Goal: Browse casually: Explore the website without a specific task or goal

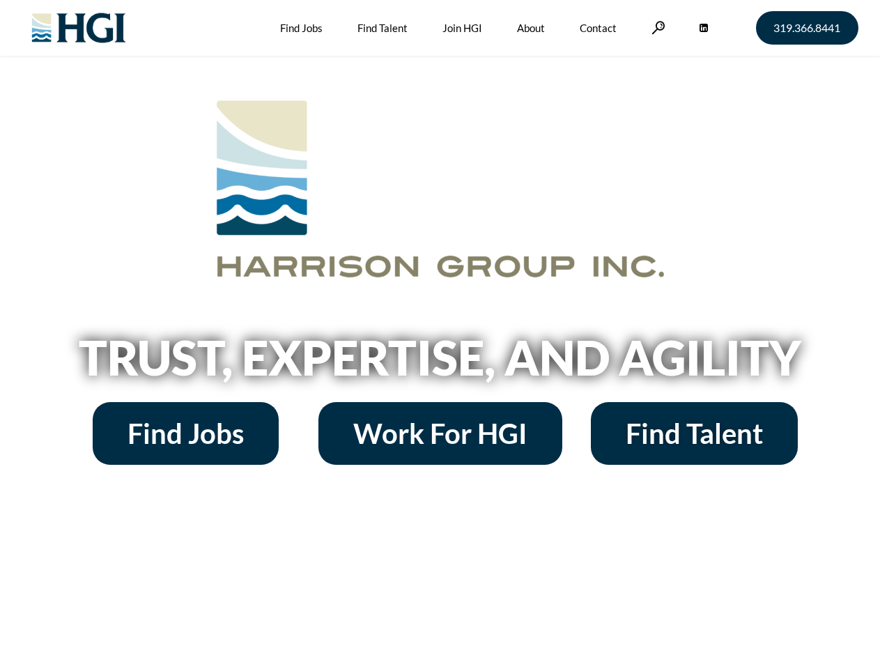
click at [440, 335] on h2 "Trust, Expertise, and Agility" at bounding box center [440, 357] width 795 height 47
click at [657, 27] on link at bounding box center [659, 27] width 14 height 13
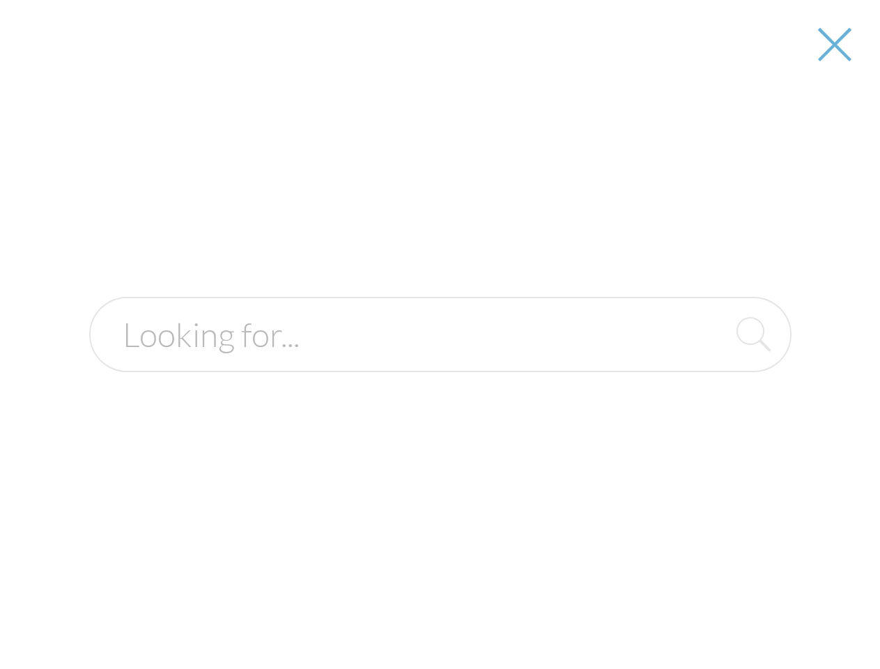
click at [440, 362] on div at bounding box center [440, 334] width 878 height 669
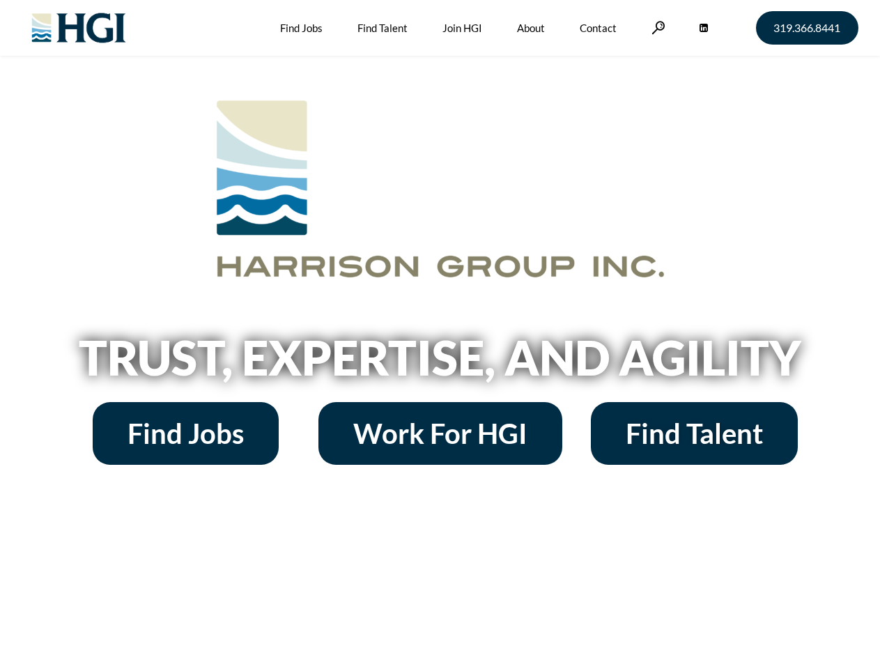
click at [440, 335] on h2 "Trust, Expertise, and Agility" at bounding box center [440, 357] width 795 height 47
click at [657, 27] on link at bounding box center [659, 27] width 14 height 13
click at [440, 362] on h2 "Trust, Expertise, and Agility" at bounding box center [440, 357] width 795 height 47
